Goal: Transaction & Acquisition: Obtain resource

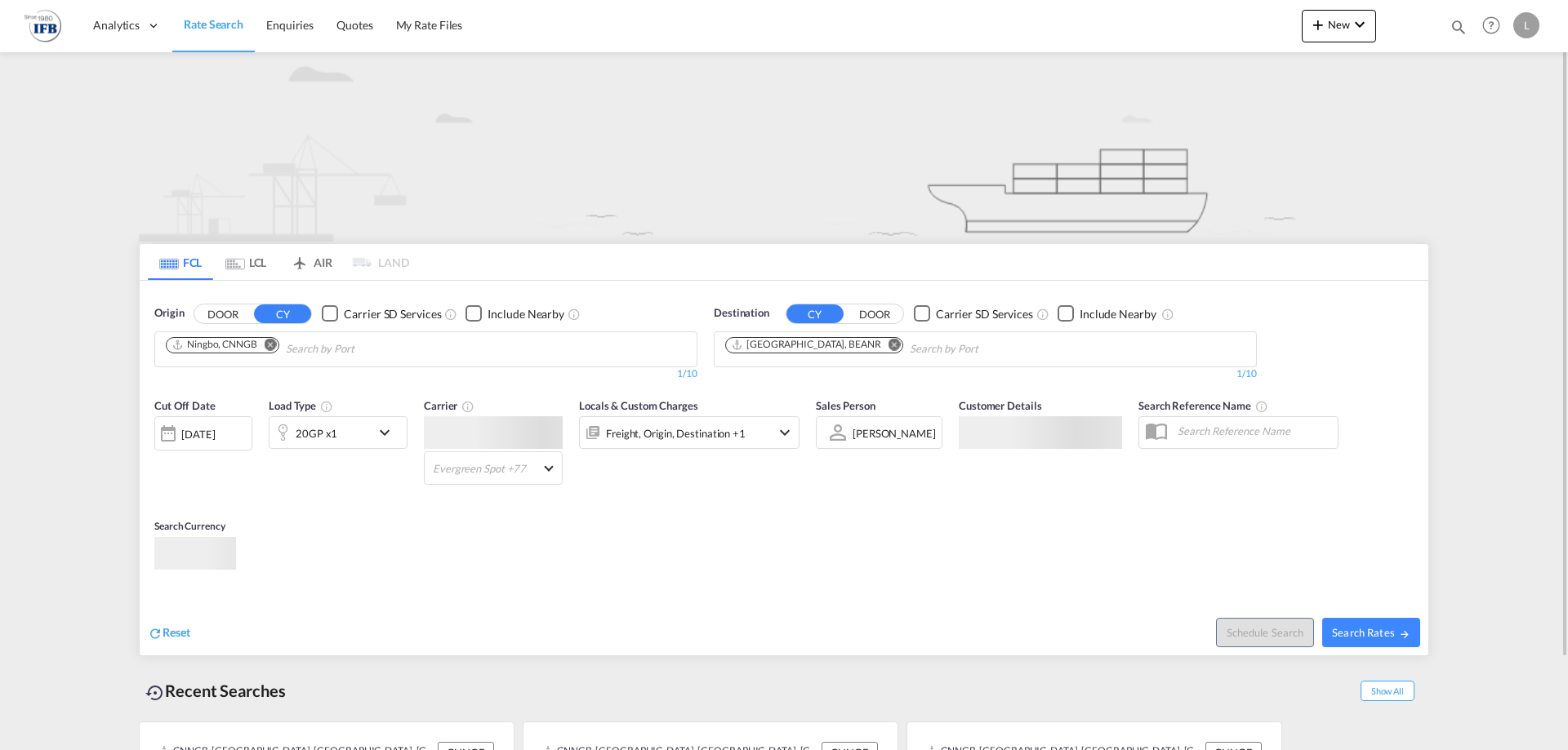
click at [315, 355] on input "Chips input." at bounding box center [363, 349] width 155 height 26
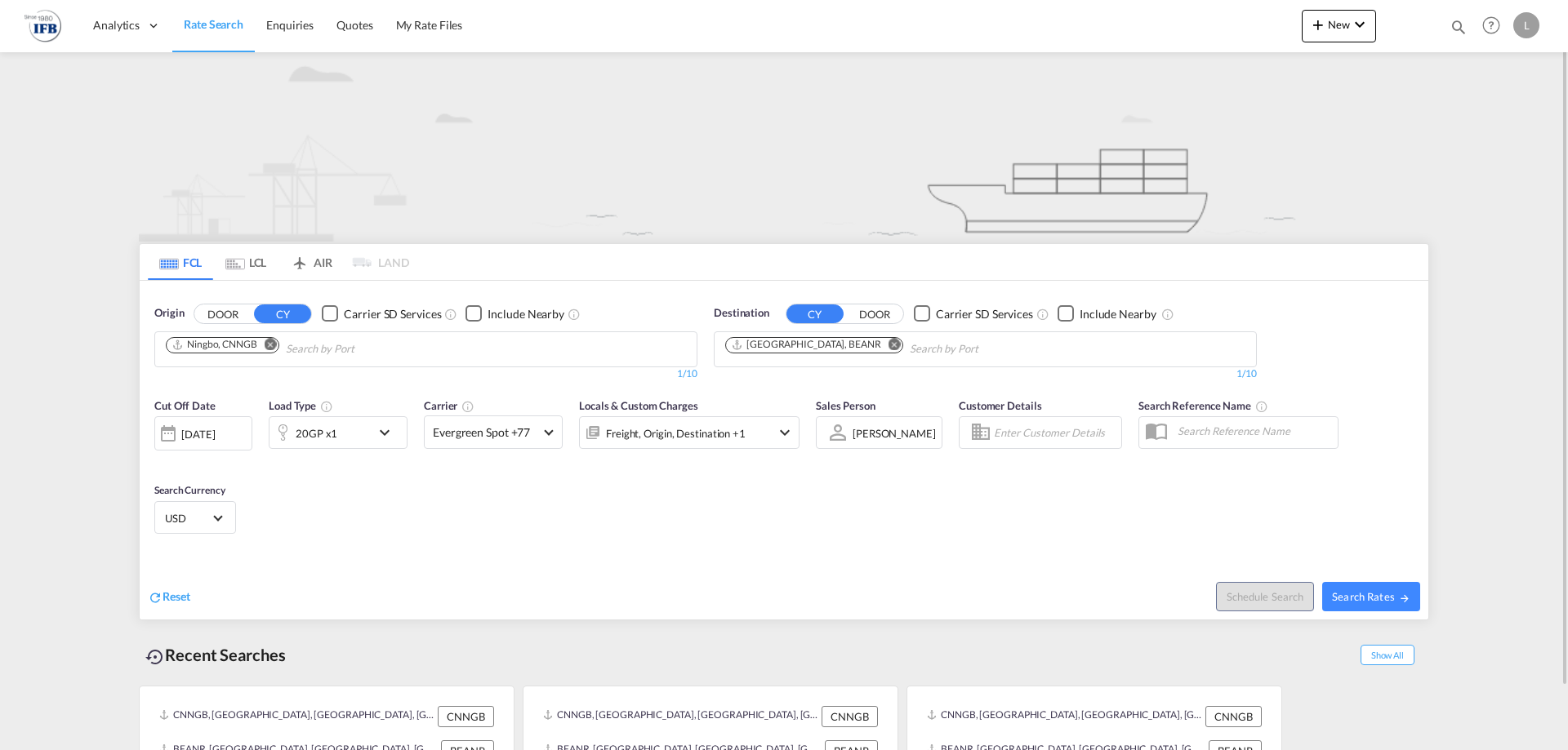
click at [276, 348] on md-icon "Remove" at bounding box center [271, 344] width 12 height 12
click at [277, 350] on body "Analytics Reports Rate Search Enquiries Quotes My Rate Files Analytics" at bounding box center [784, 375] width 1568 height 750
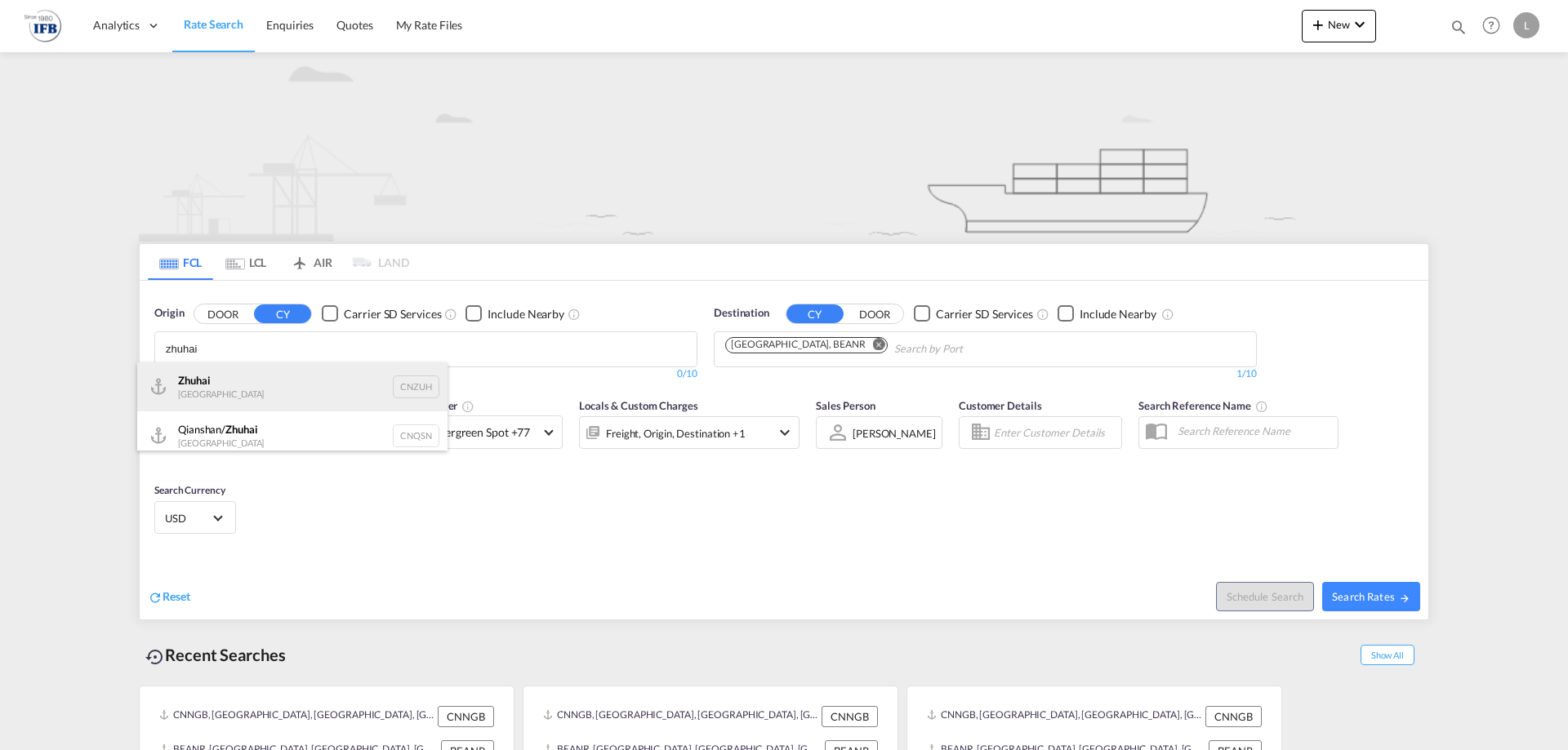
type input "zhuhai"
click at [232, 374] on div "Zhuhai China CNZUH" at bounding box center [293, 386] width 310 height 49
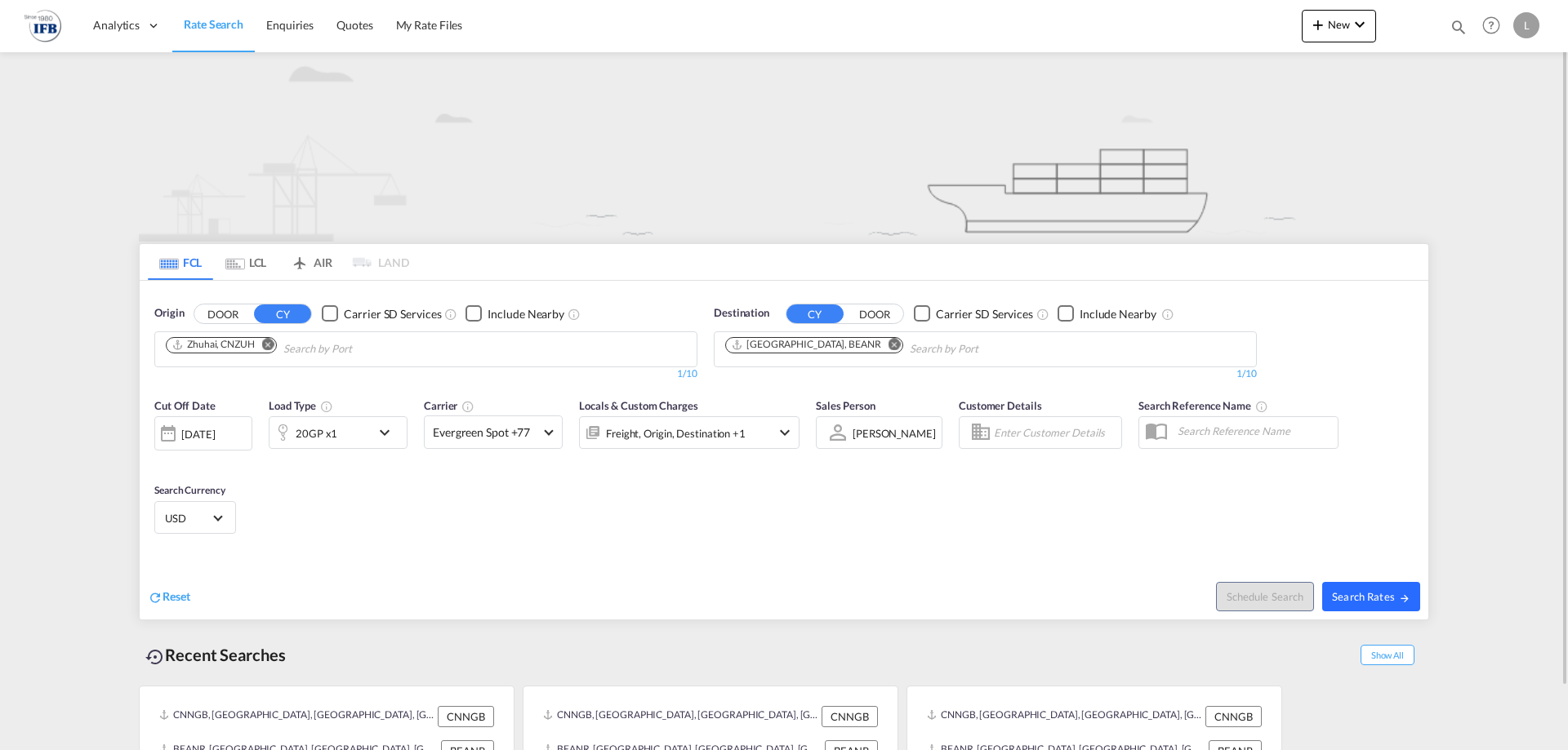
click at [1399, 595] on md-icon "icon-arrow-right" at bounding box center [1404, 598] width 11 height 11
type input "CNZUH to BEANR / 22 Aug 2025"
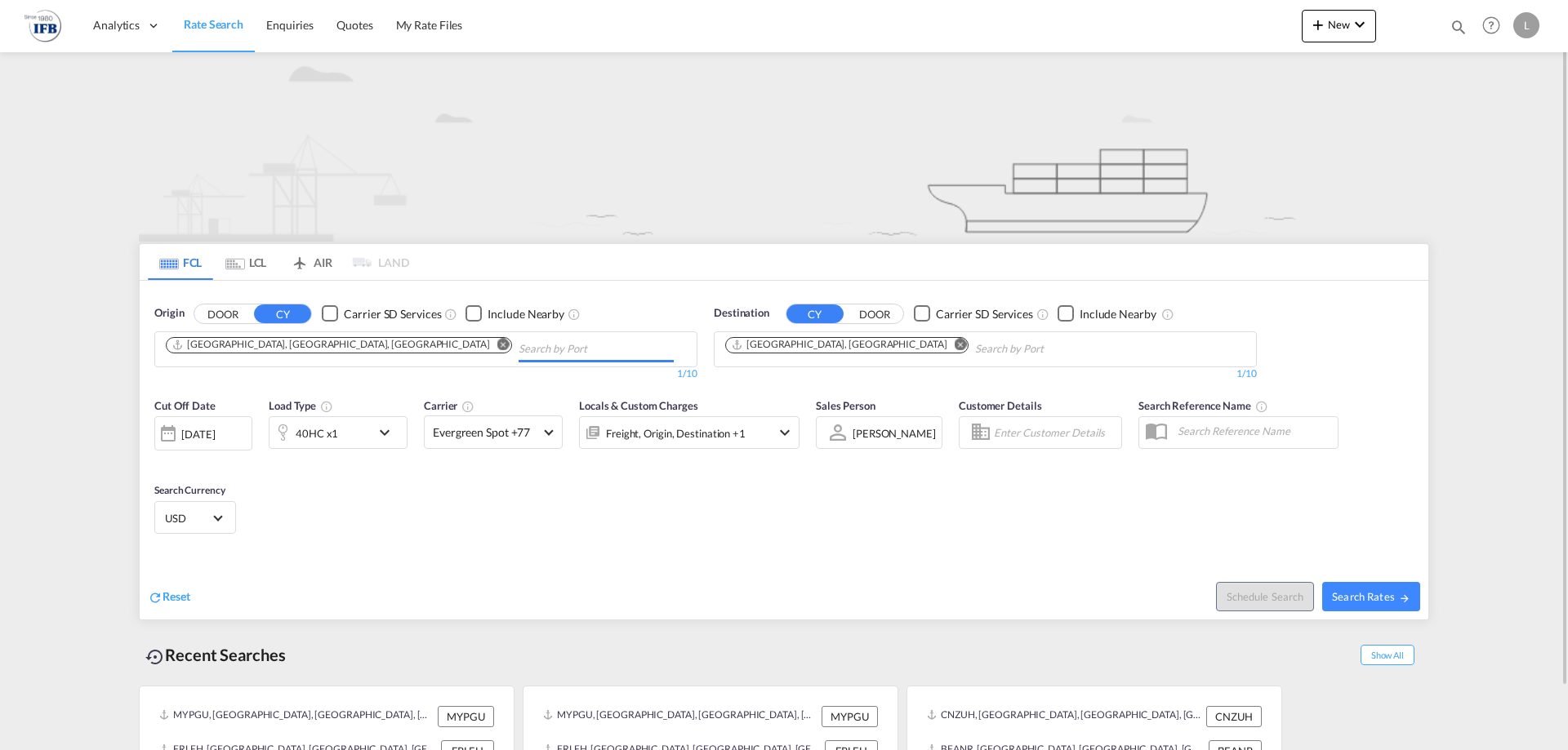
click at [518, 340] on input "Chips input." at bounding box center [596, 349] width 155 height 26
click at [497, 344] on md-icon "Remove" at bounding box center [503, 344] width 12 height 12
click at [322, 344] on md-chips-wrap "Chips container with autocompletion. Enter the text area, type text to search, …" at bounding box center [245, 347] width 164 height 30
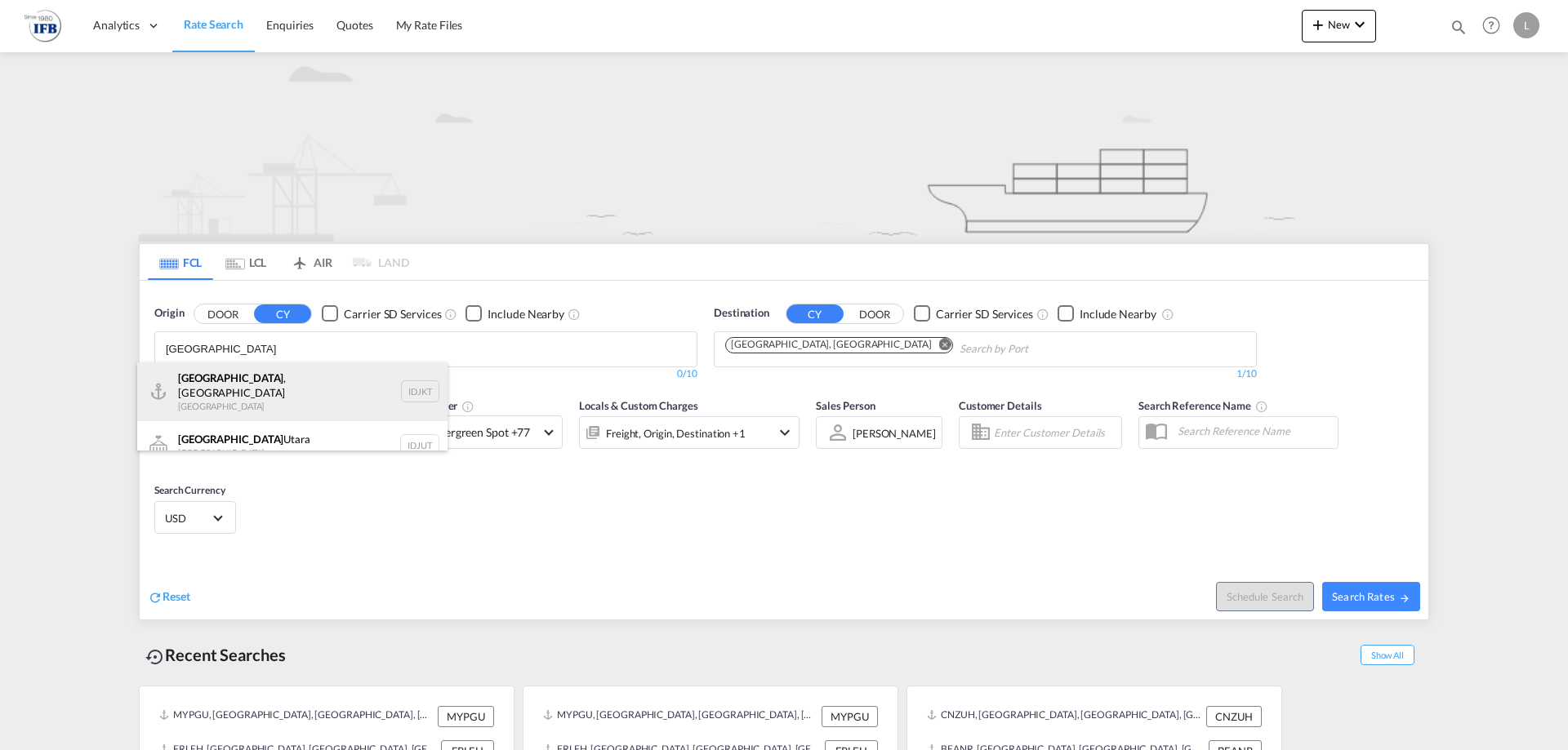
type input "[GEOGRAPHIC_DATA]"
click at [210, 390] on div "[GEOGRAPHIC_DATA] , [GEOGRAPHIC_DATA] [GEOGRAPHIC_DATA] IDJKT" at bounding box center [293, 391] width 310 height 59
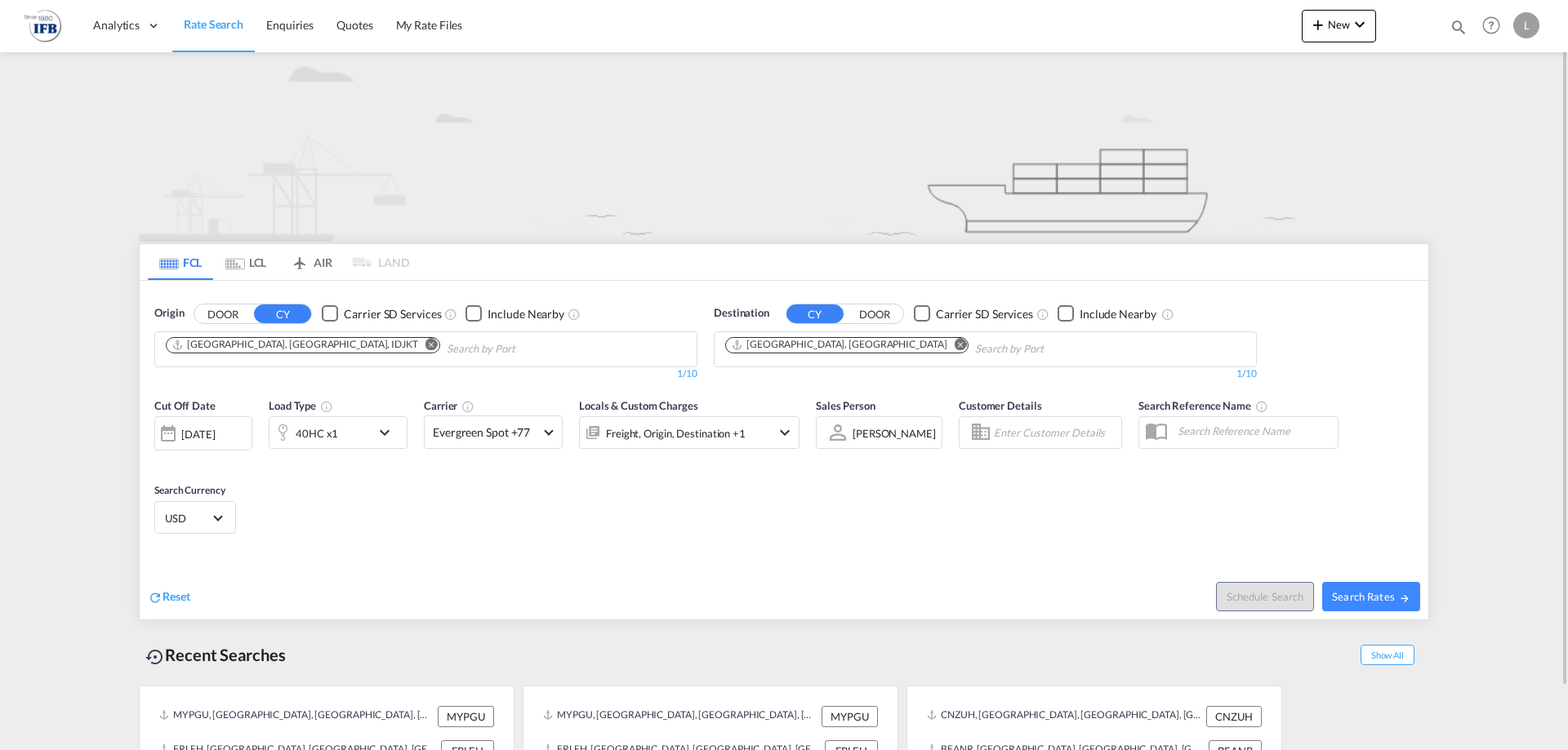
click at [955, 344] on md-icon "Remove" at bounding box center [961, 344] width 12 height 12
click at [839, 350] on body "Analytics Reports Rate Search Enquiries Quotes My Rate Files Analytics" at bounding box center [784, 375] width 1568 height 750
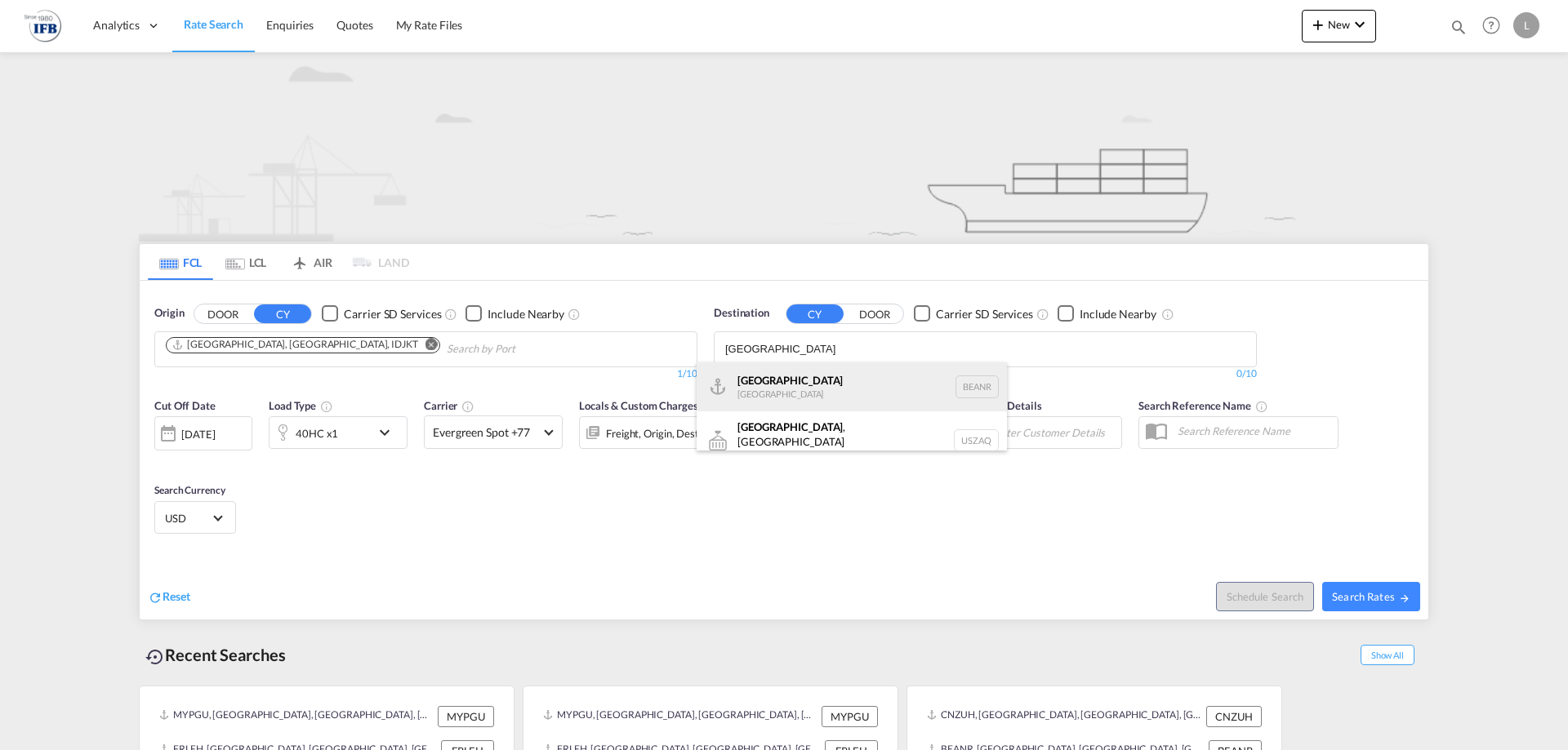
type input "[GEOGRAPHIC_DATA]"
click at [773, 385] on div "[GEOGRAPHIC_DATA] [GEOGRAPHIC_DATA] BEANR" at bounding box center [852, 386] width 310 height 49
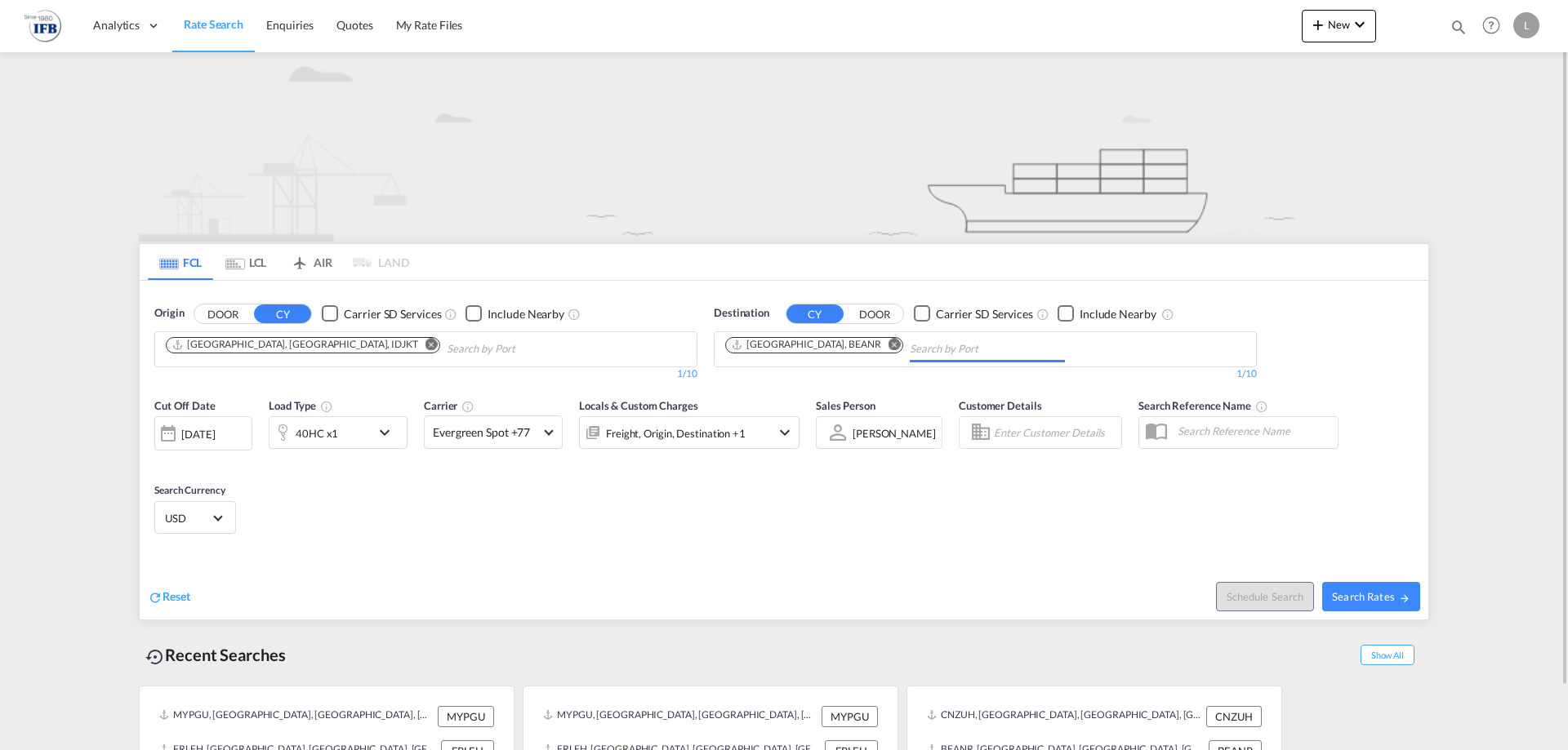
click at [382, 432] on md-icon "icon-chevron-down" at bounding box center [389, 433] width 28 height 20
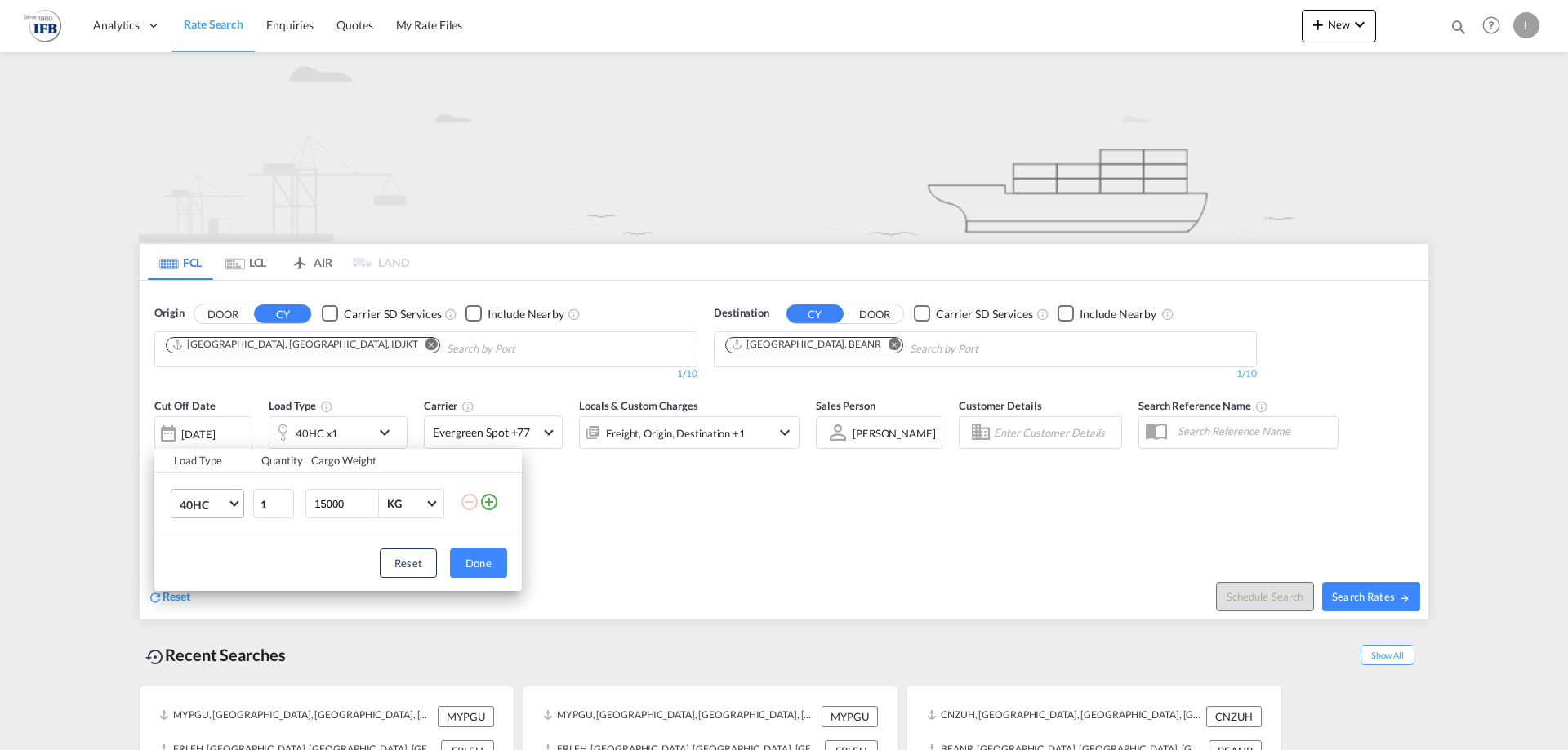
click at [210, 504] on span "40HC" at bounding box center [204, 505] width 48 height 16
click at [217, 437] on md-option "20GP" at bounding box center [222, 426] width 111 height 39
click at [494, 563] on button "Done" at bounding box center [478, 564] width 57 height 30
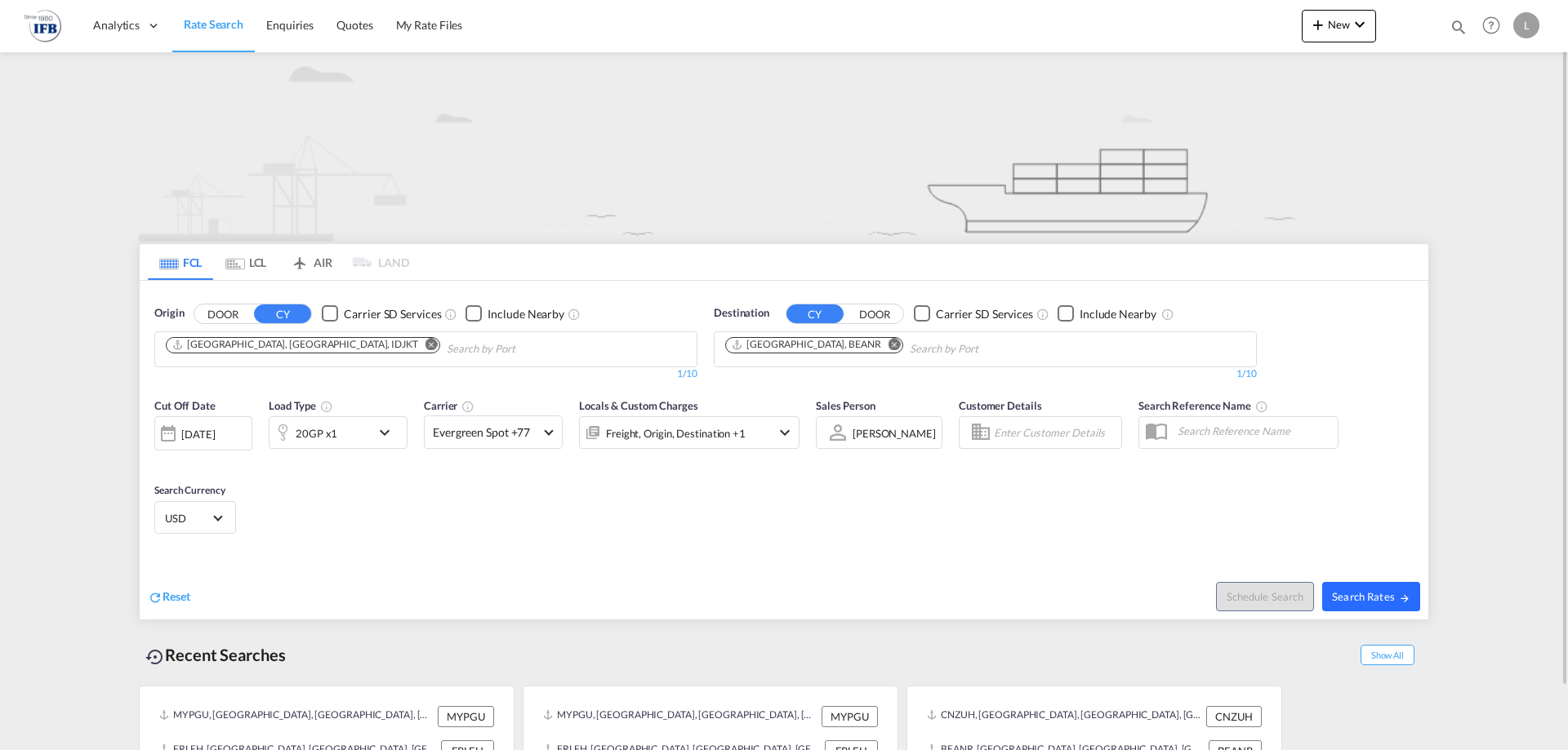
click at [1371, 597] on span "Search Rates" at bounding box center [1371, 597] width 79 height 13
type input "IDJKT to BEANR / [DATE]"
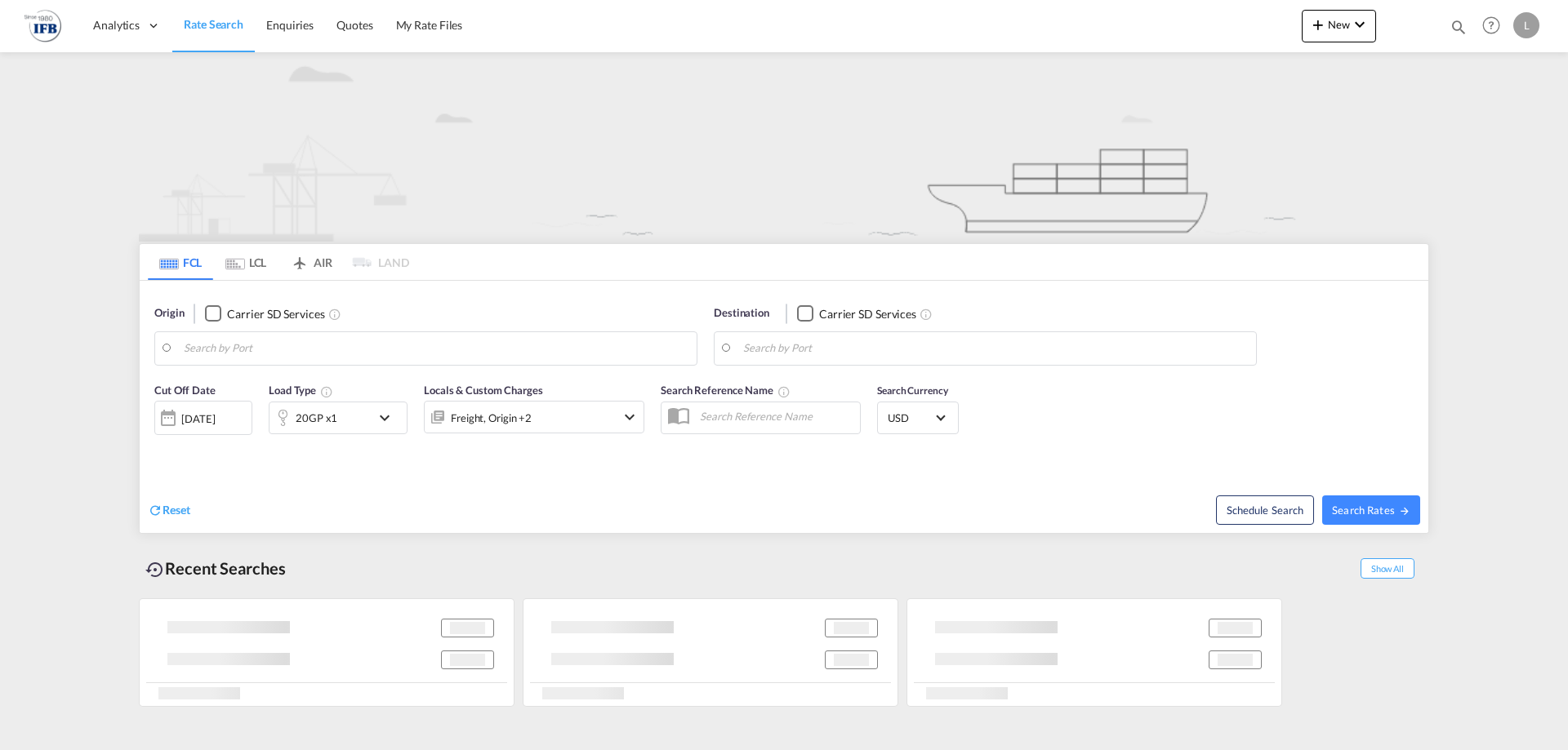
type input "Tanjung Pelepas, MYTPP"
type input "[GEOGRAPHIC_DATA], [GEOGRAPHIC_DATA]"
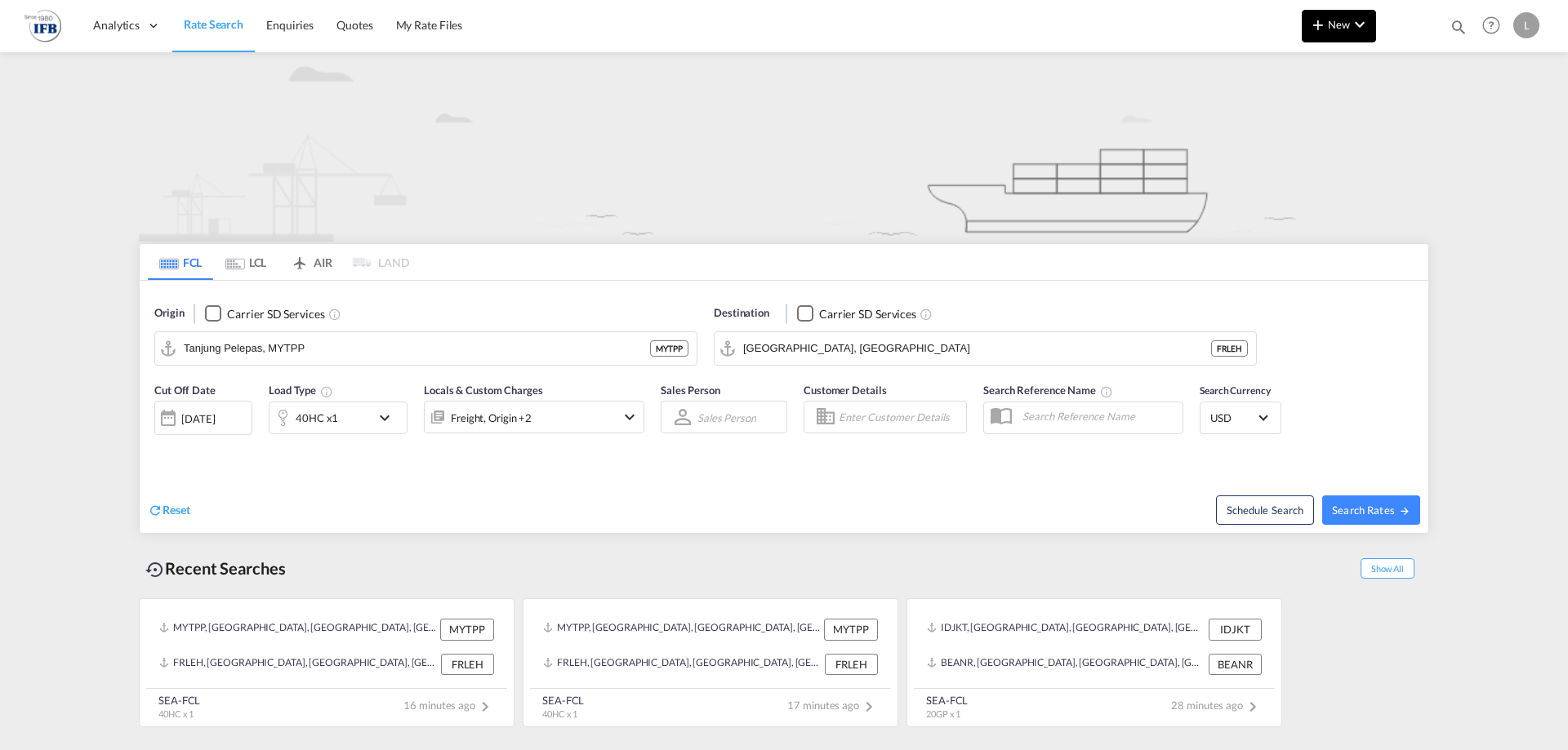
click at [1357, 30] on md-icon "icon-chevron-down" at bounding box center [1360, 25] width 20 height 20
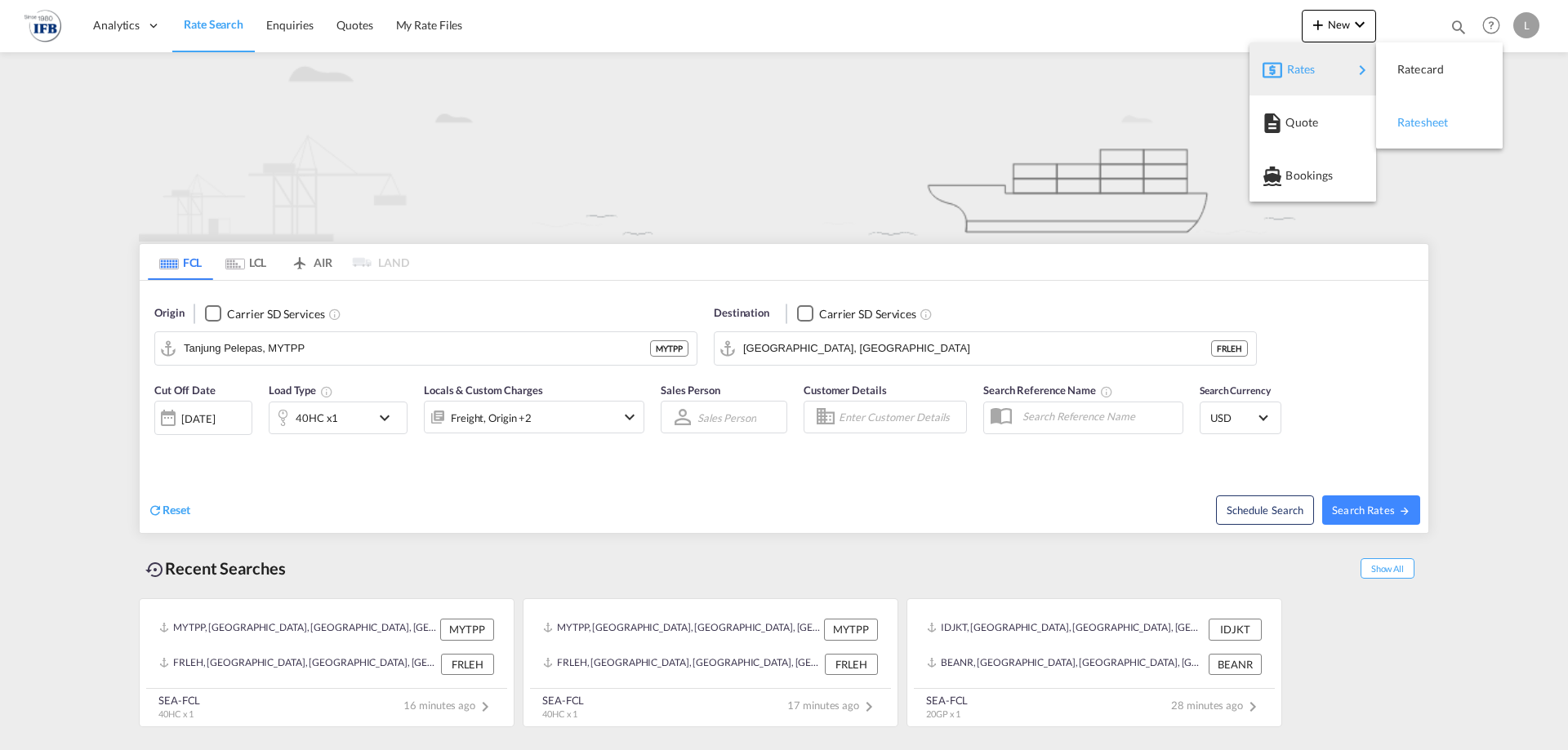
click at [1416, 116] on span "Ratesheet" at bounding box center [1407, 122] width 18 height 33
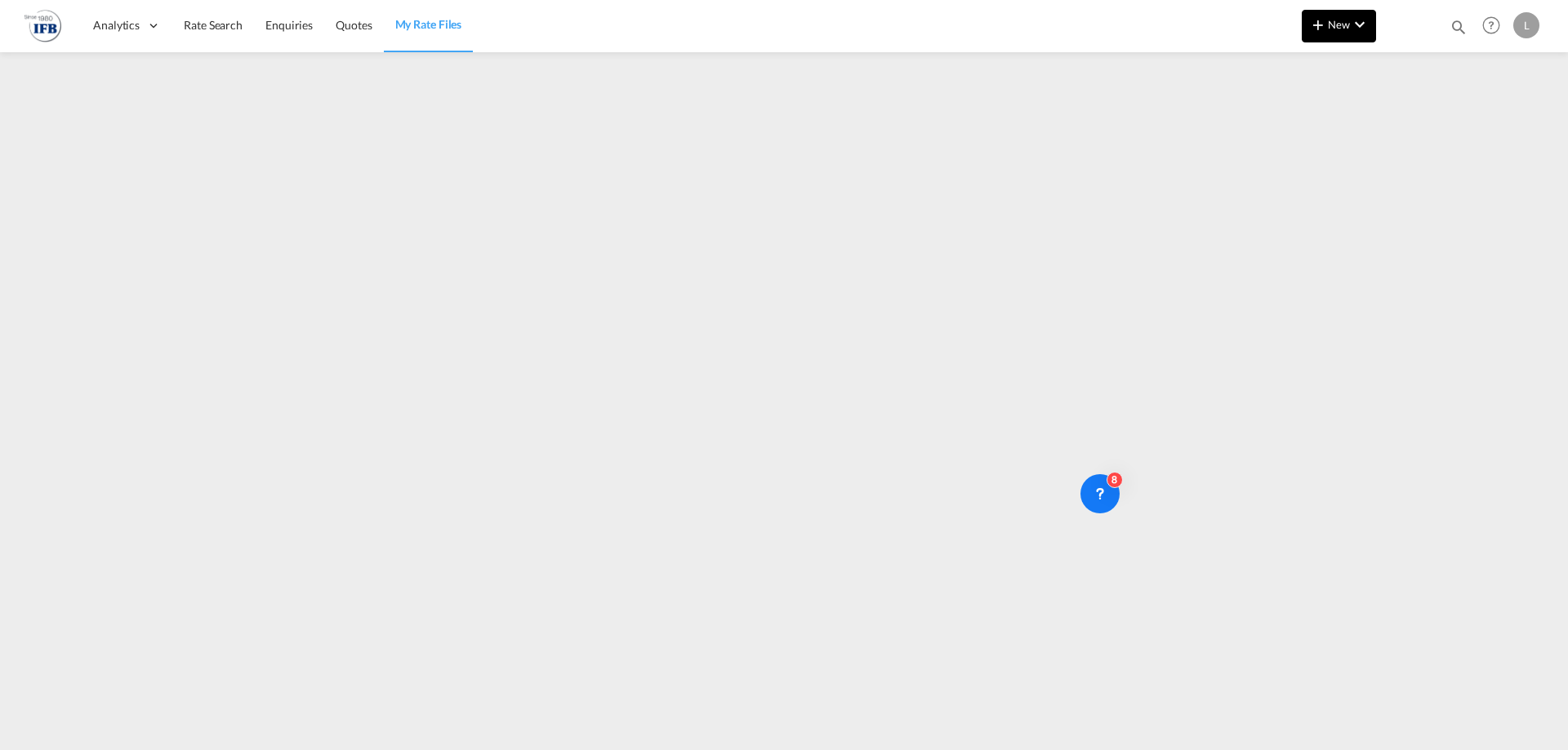
click at [1335, 35] on button "New" at bounding box center [1339, 26] width 75 height 33
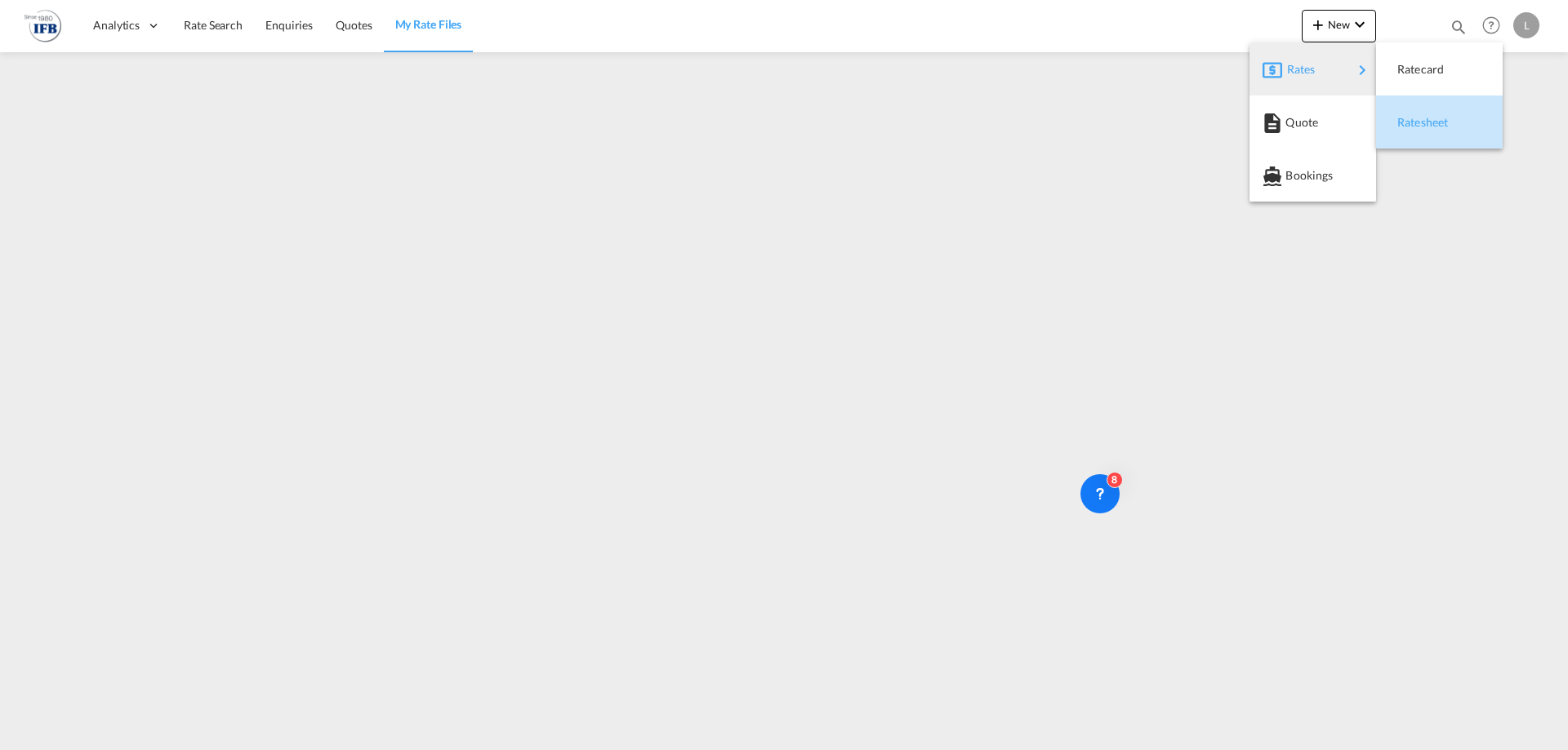
click at [1402, 118] on span "Ratesheet" at bounding box center [1407, 122] width 18 height 33
